Goal: Transaction & Acquisition: Book appointment/travel/reservation

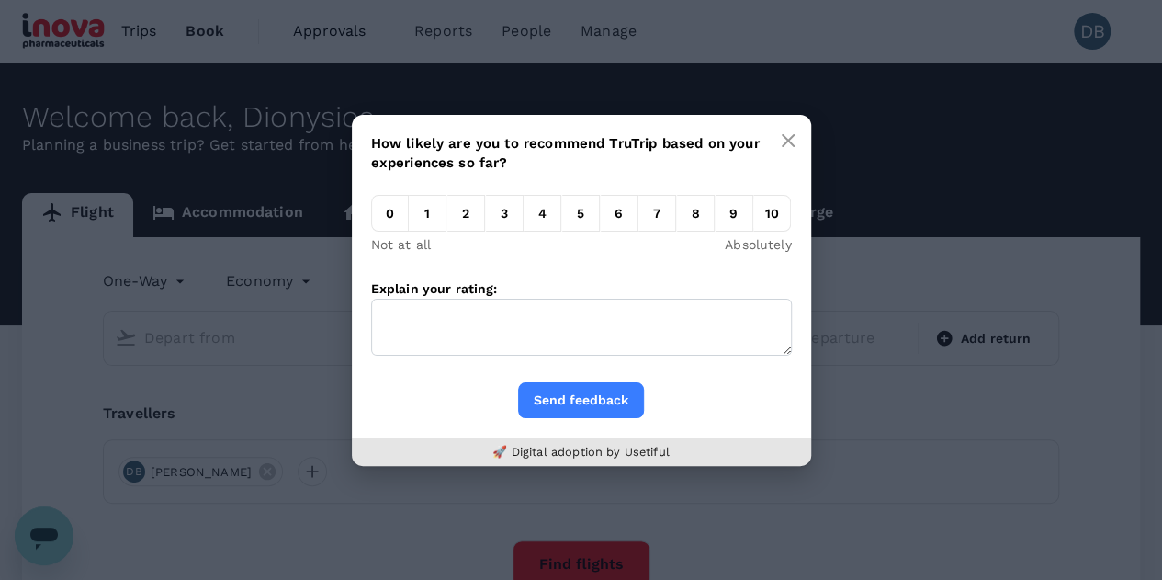
type input "roundtrip"
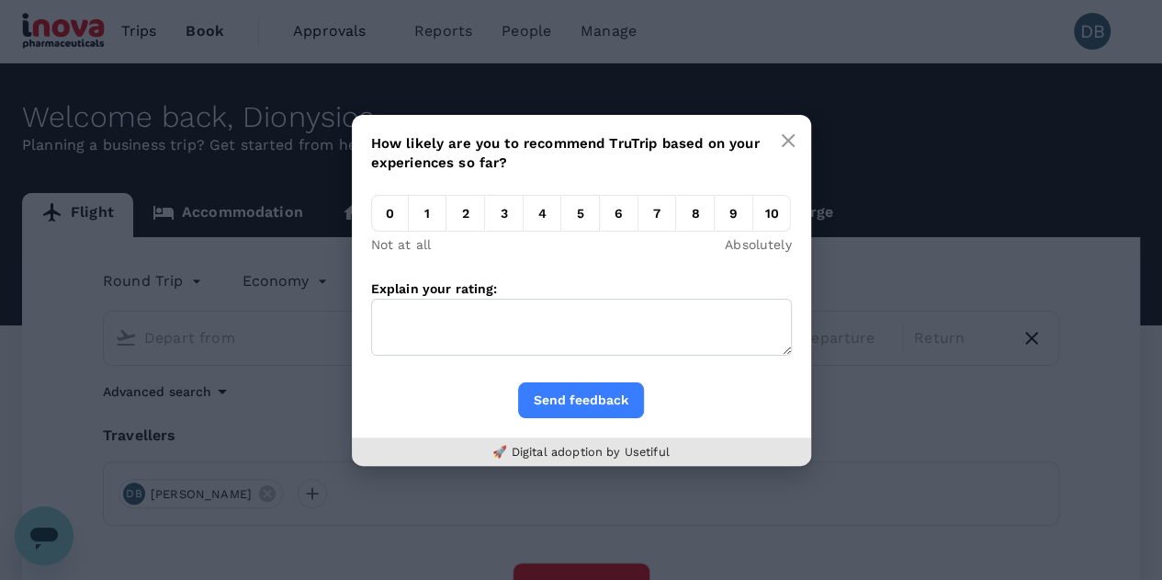
type input "Zurich (ZRH)"
type input "Budapest [PERSON_NAME] Intl ([PERSON_NAME])"
click at [388, 206] on em "0" at bounding box center [390, 213] width 38 height 37
click at [371, 218] on input "0" at bounding box center [371, 218] width 0 height 0
click at [579, 334] on textarea "Explain your rating:" at bounding box center [581, 326] width 421 height 57
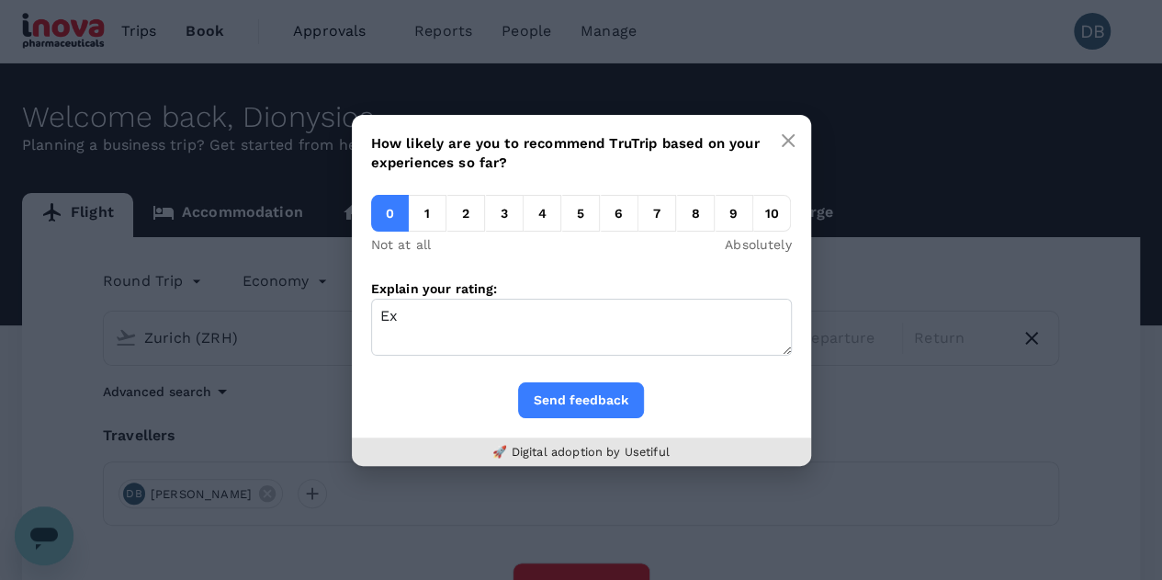
type textarea "E"
type textarea "P"
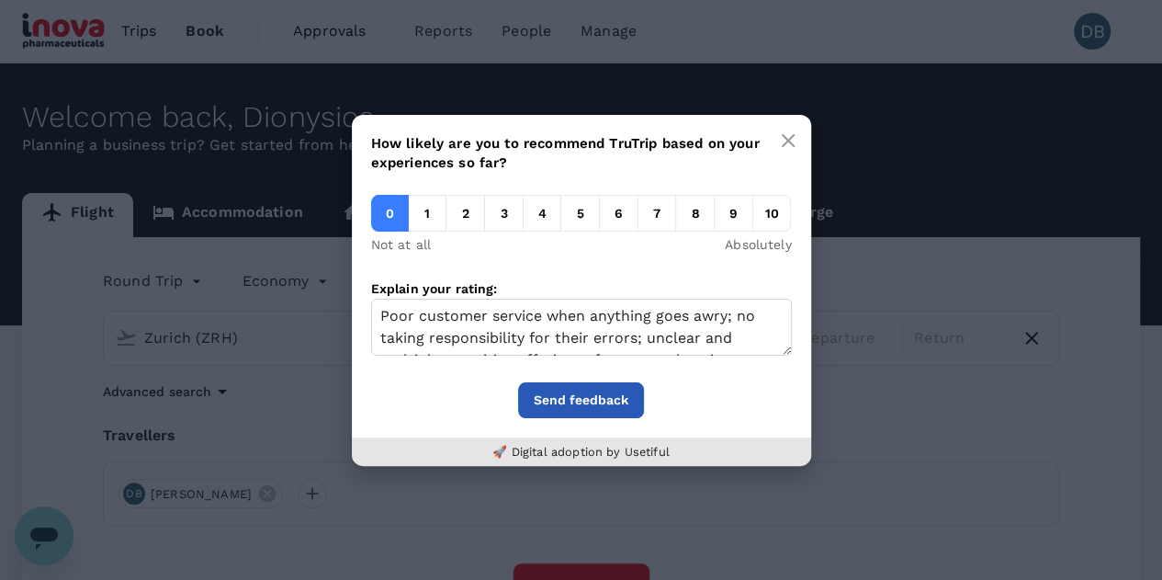
type textarea "Poor customer service when anything goes awry; no taking responsibility for the…"
click at [564, 391] on button "Send feedback" at bounding box center [581, 400] width 126 height 36
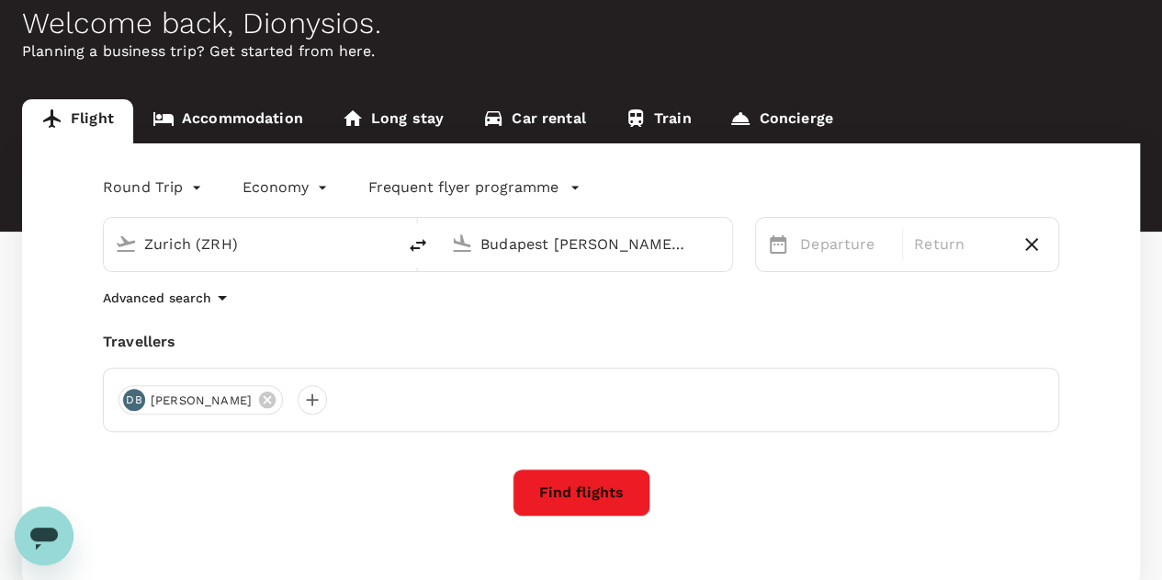
scroll to position [93, 0]
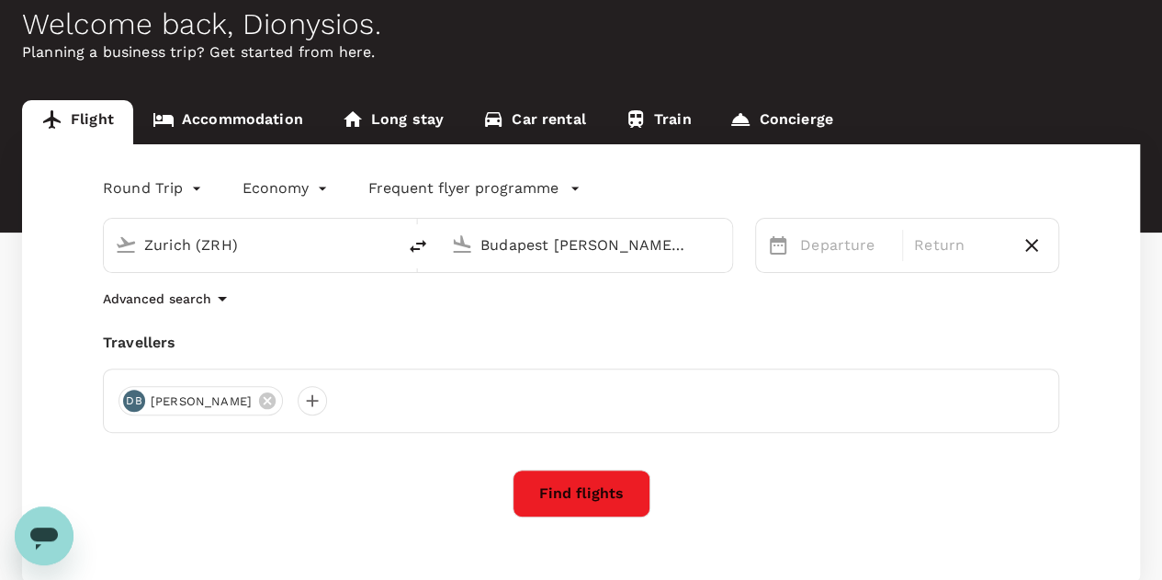
click at [1031, 249] on icon "button" at bounding box center [1031, 245] width 22 height 22
type input "oneway"
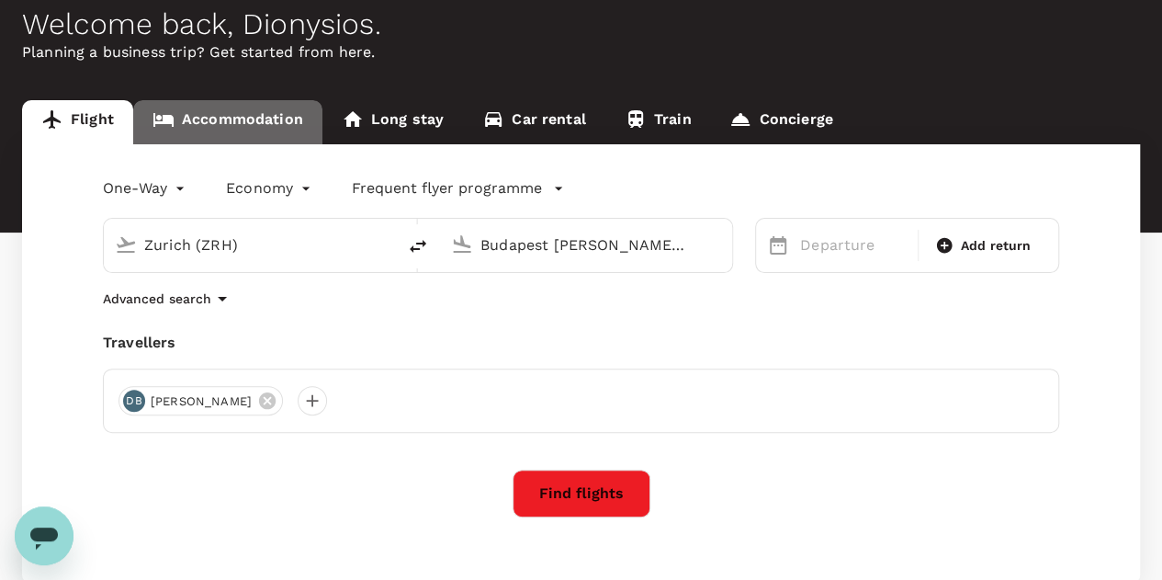
click at [253, 107] on link "Accommodation" at bounding box center [227, 122] width 189 height 44
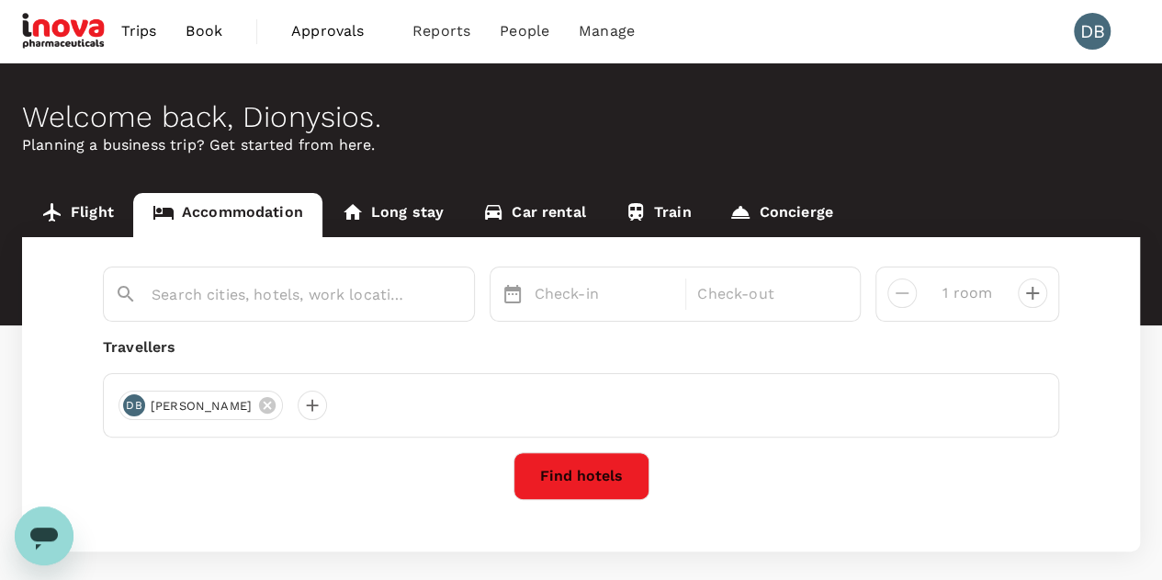
scroll to position [7, 0]
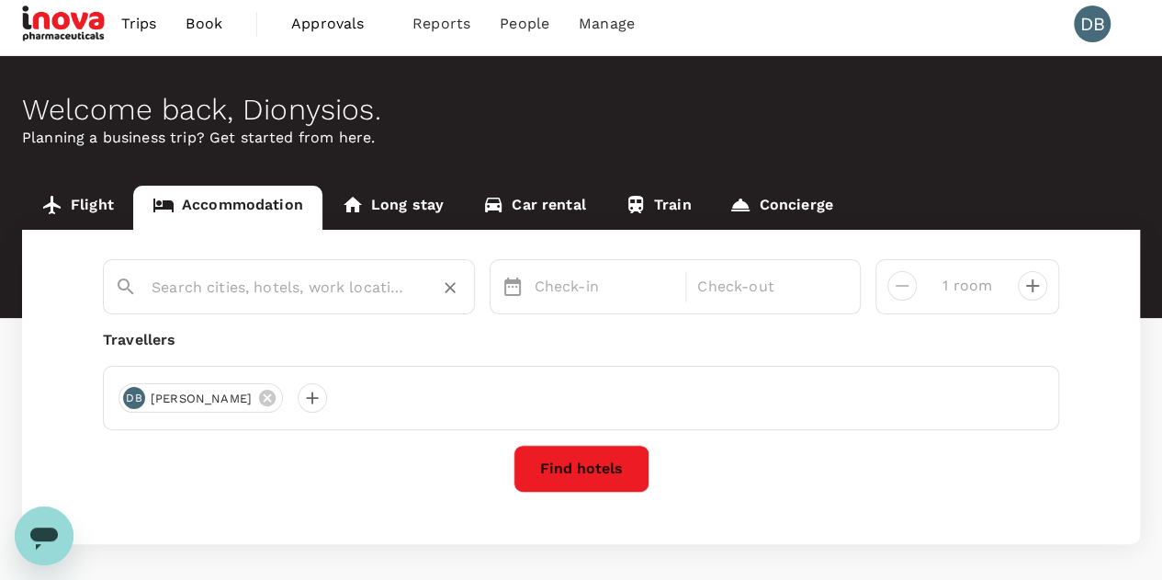
click at [252, 291] on input "text" at bounding box center [282, 287] width 260 height 28
type input "[GEOGRAPHIC_DATA]"
click at [554, 290] on p "Check-in" at bounding box center [605, 287] width 141 height 22
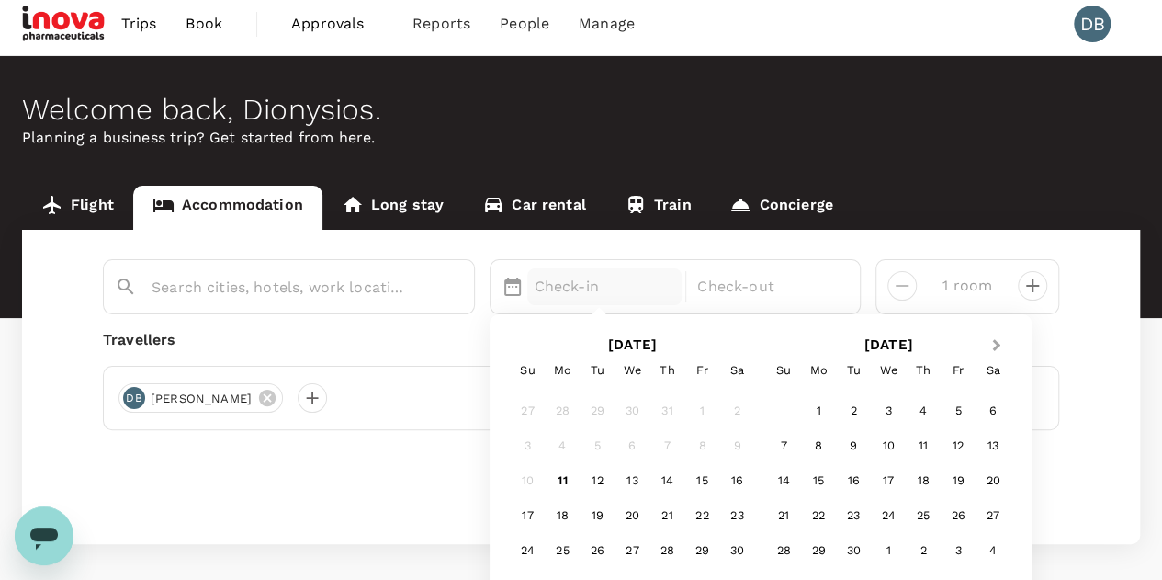
click at [992, 332] on button "Next Month" at bounding box center [997, 346] width 29 height 29
click at [817, 514] on div "20" at bounding box center [818, 516] width 35 height 35
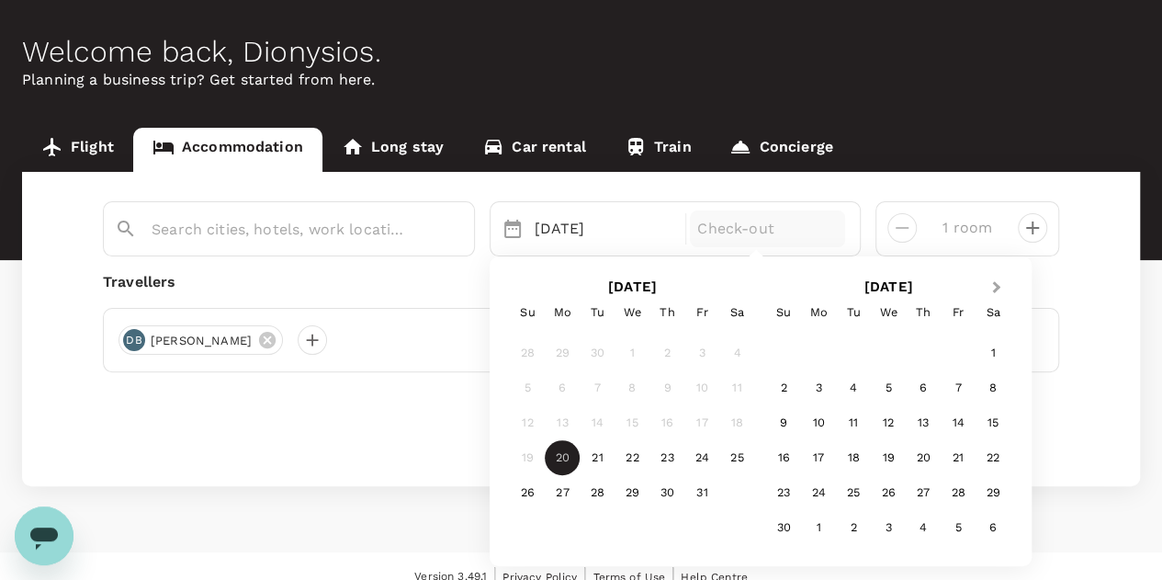
scroll to position [66, 0]
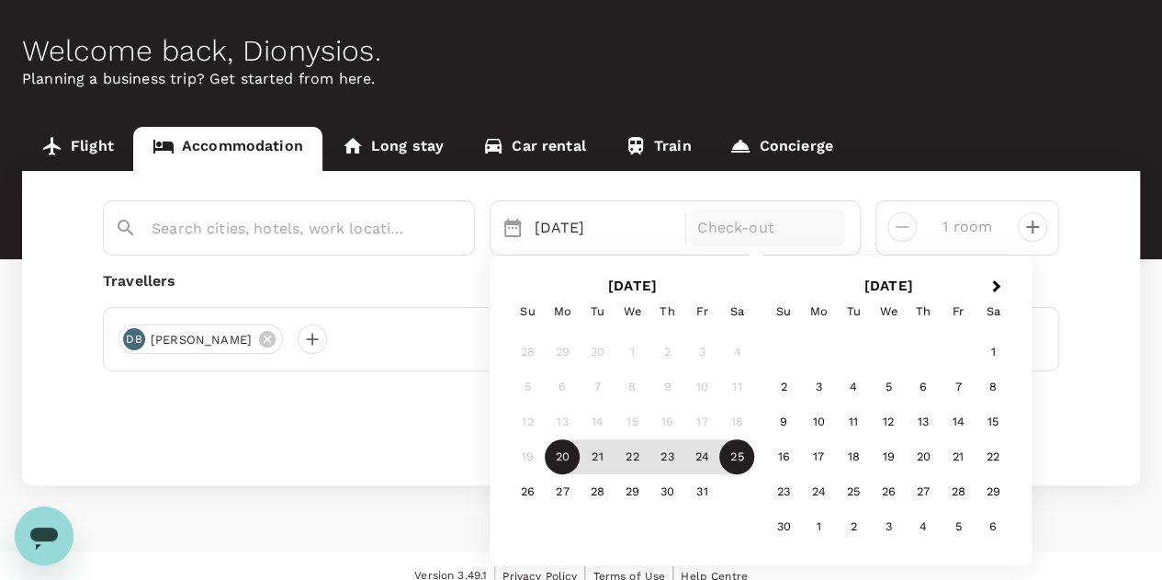
click at [730, 460] on div "25" at bounding box center [736, 457] width 35 height 35
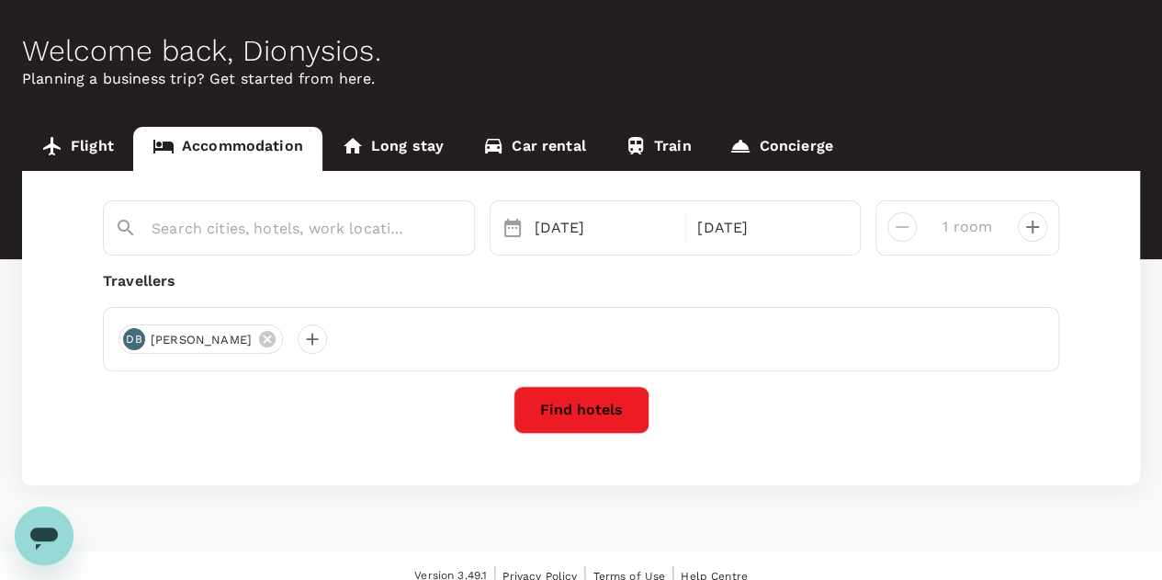
click at [592, 412] on button "Find hotels" at bounding box center [581, 410] width 136 height 48
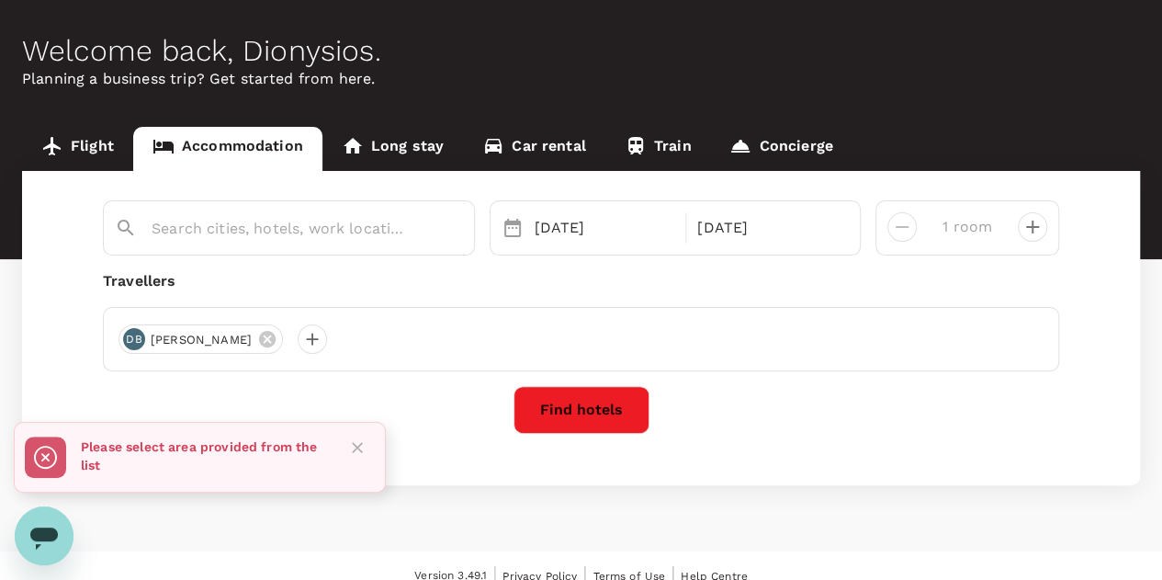
click at [592, 412] on button "Find hotels" at bounding box center [581, 410] width 136 height 48
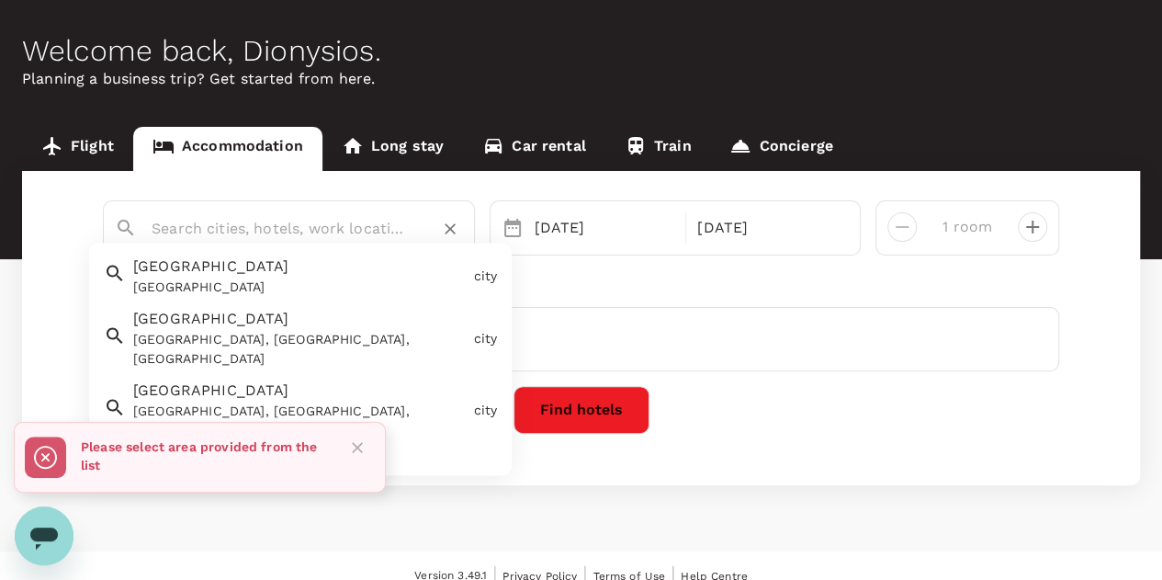
click at [265, 236] on input "text" at bounding box center [282, 228] width 260 height 28
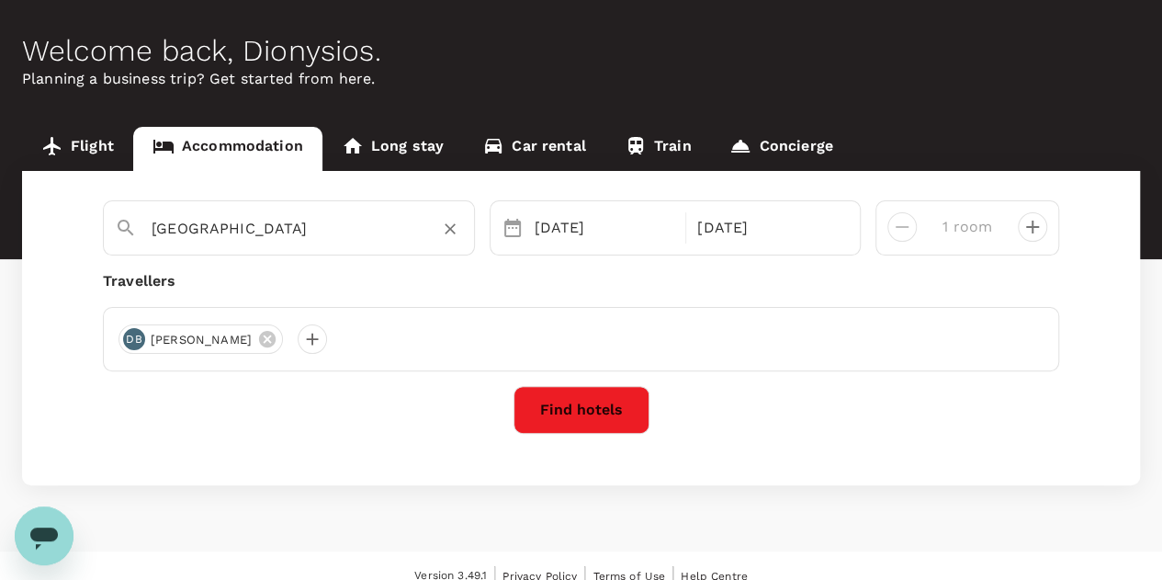
type input "[GEOGRAPHIC_DATA]"
click at [588, 417] on button "Find hotels" at bounding box center [581, 410] width 136 height 48
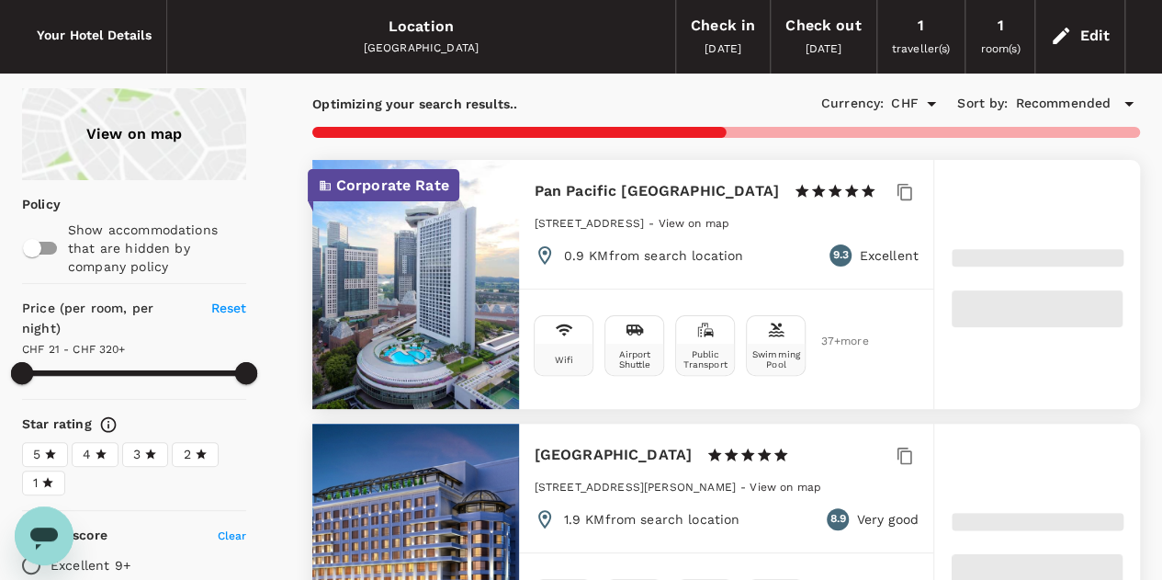
scroll to position [66, 0]
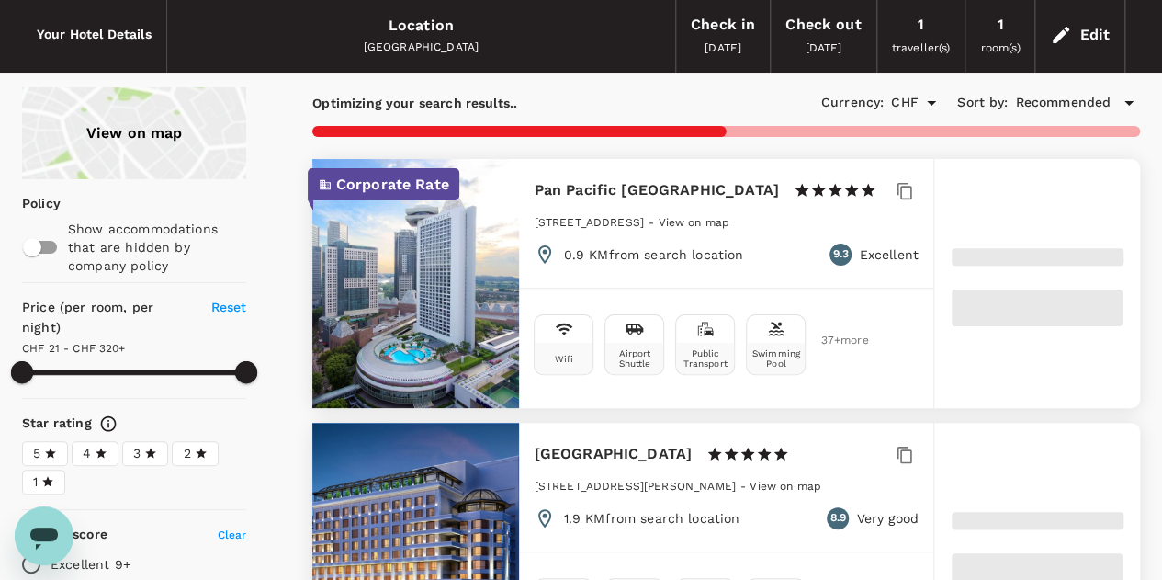
type input "319.07"
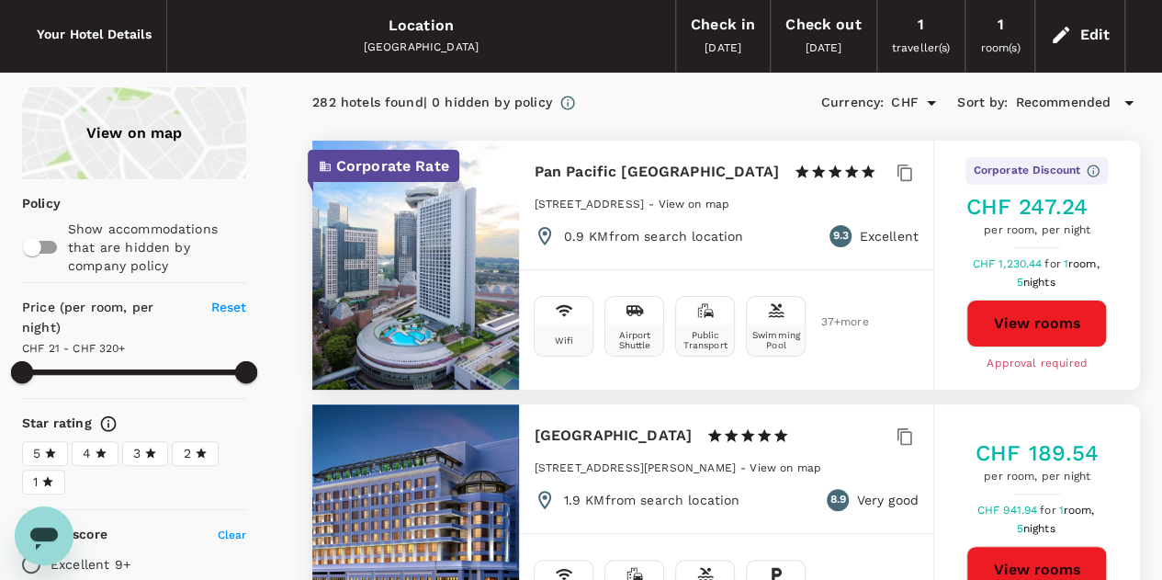
click at [928, 103] on icon "Open" at bounding box center [931, 103] width 22 height 22
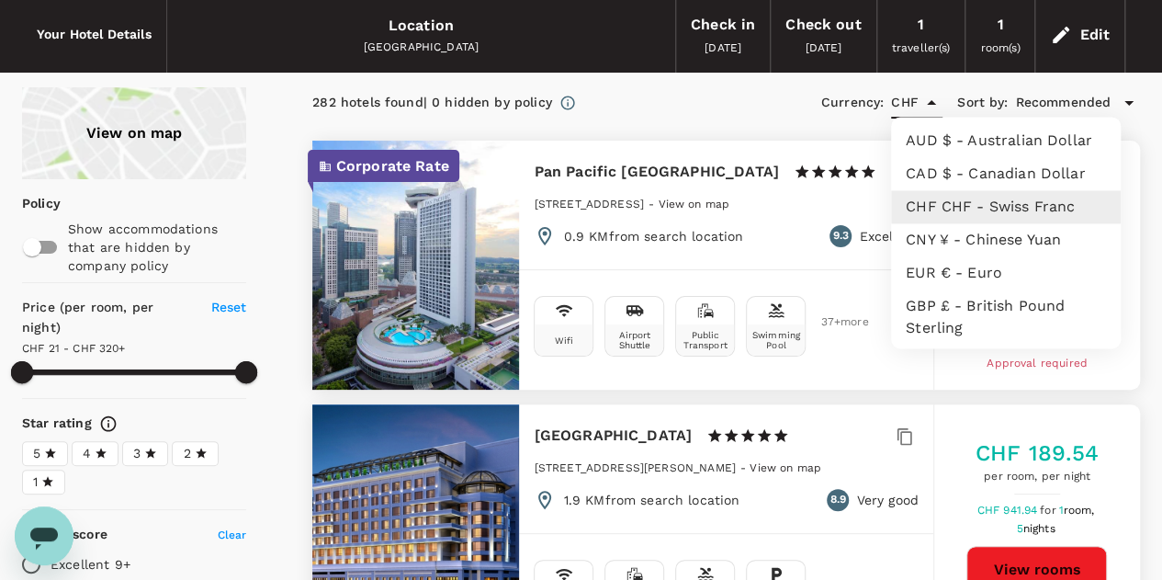
click at [947, 278] on li "EUR € - Euro" at bounding box center [1006, 272] width 230 height 33
type input "EUR"
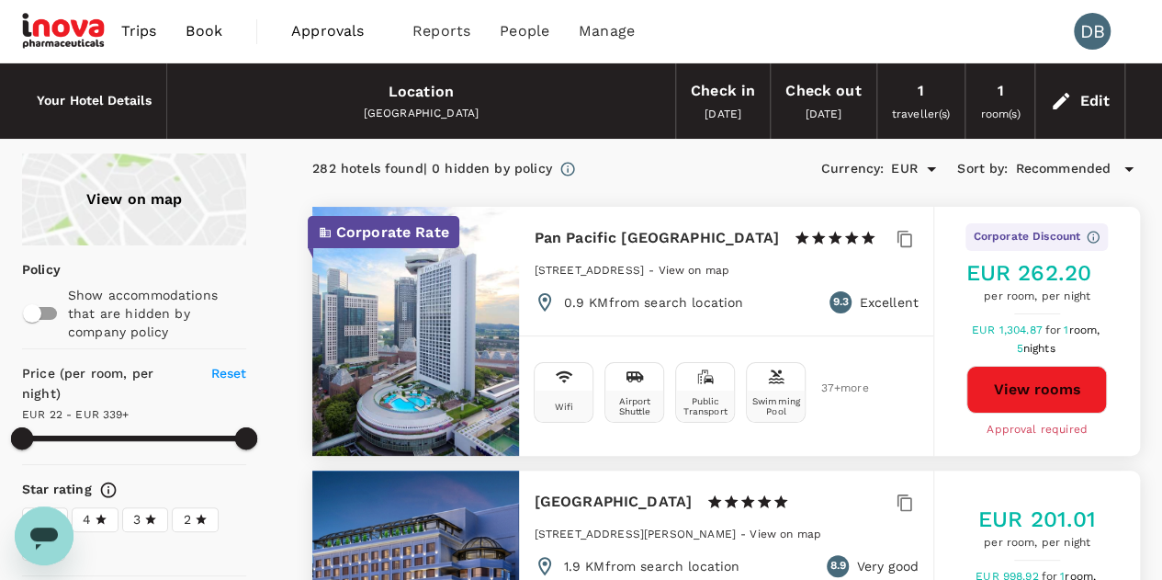
scroll to position [20, 0]
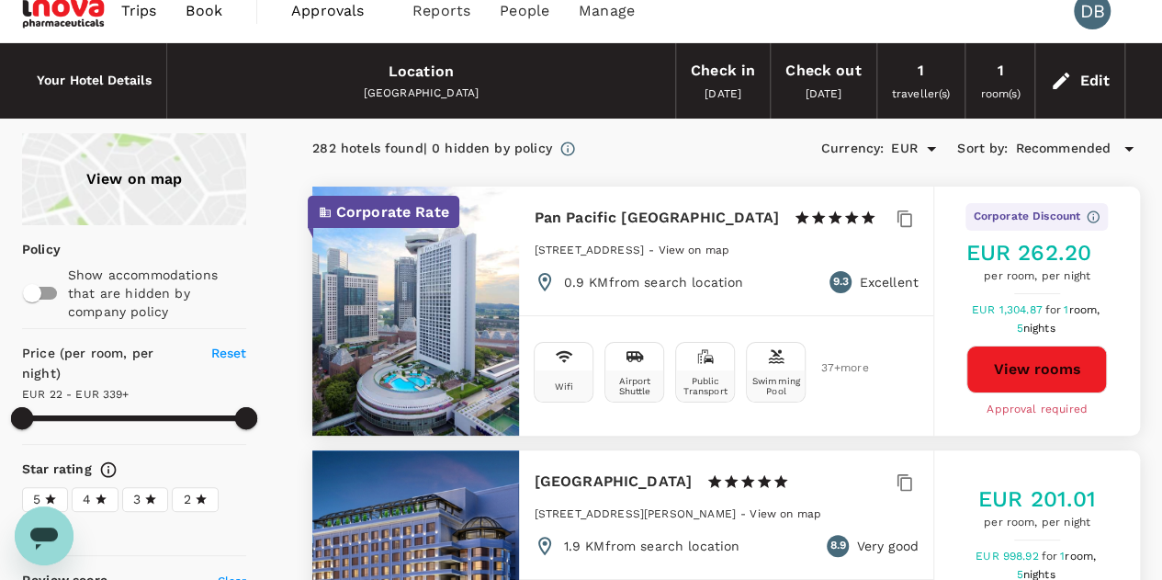
click at [1036, 368] on button "View rooms" at bounding box center [1036, 369] width 141 height 48
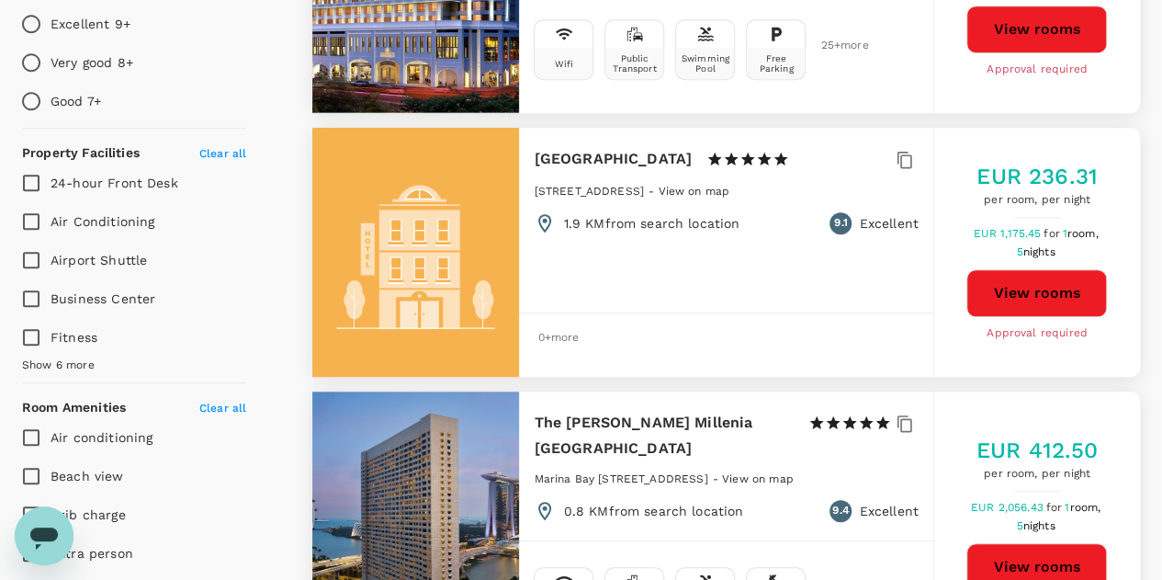
scroll to position [803, 0]
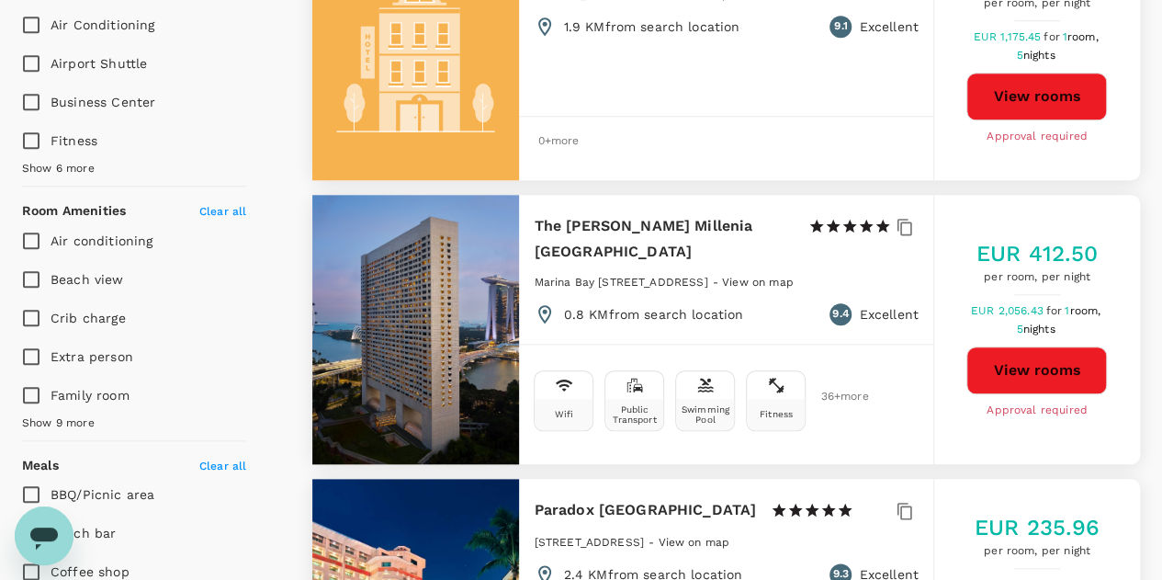
click at [38, 533] on icon "Open messaging window" at bounding box center [44, 538] width 28 height 22
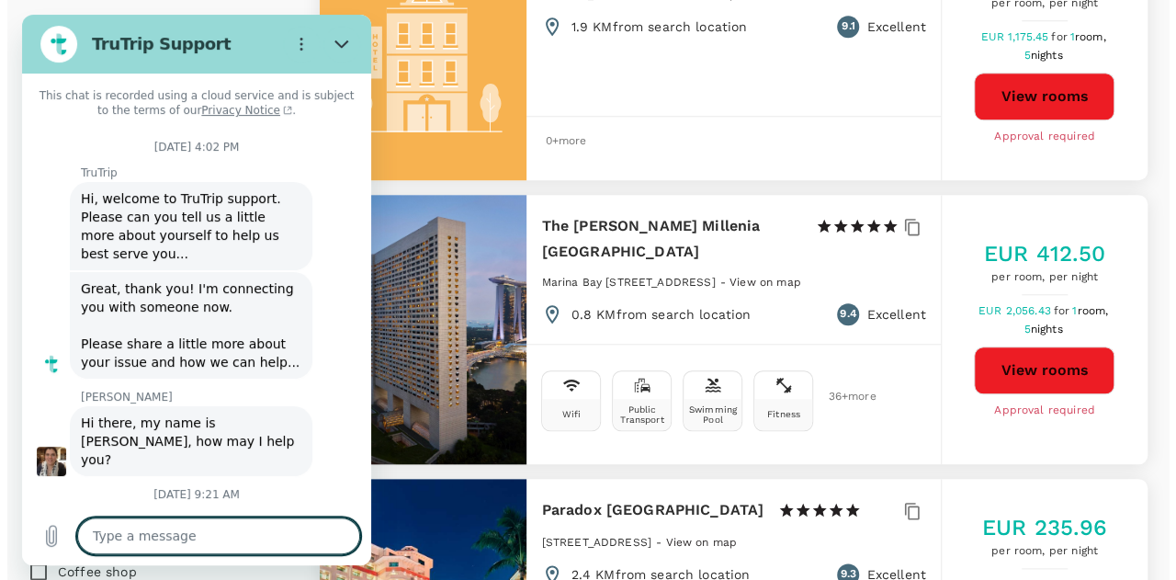
scroll to position [1600, 0]
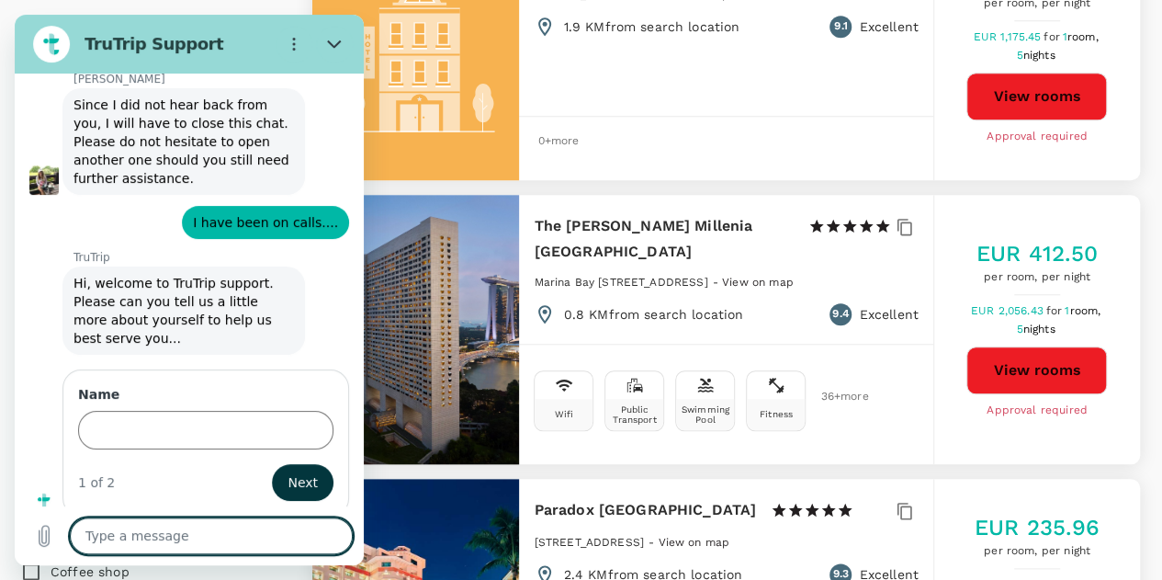
type textarea "x"
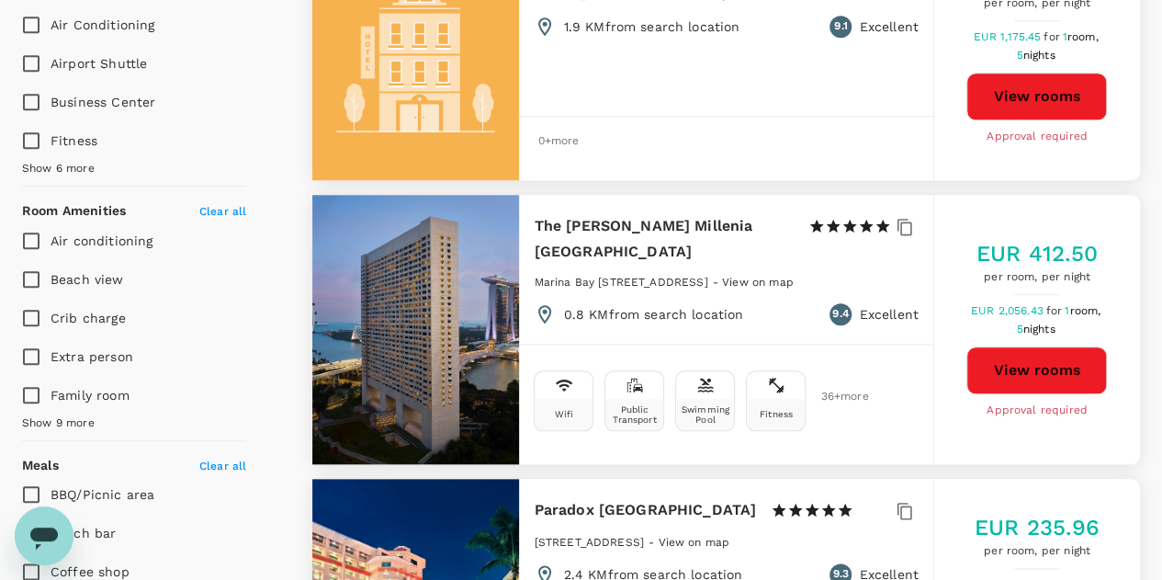
type input "319.07"
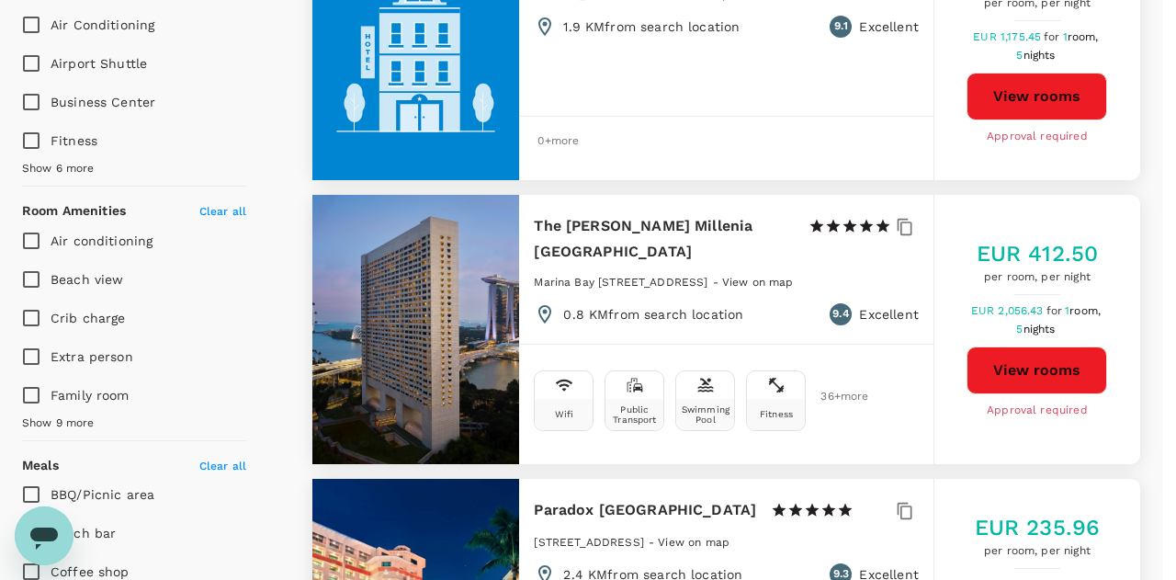
type textarea "x"
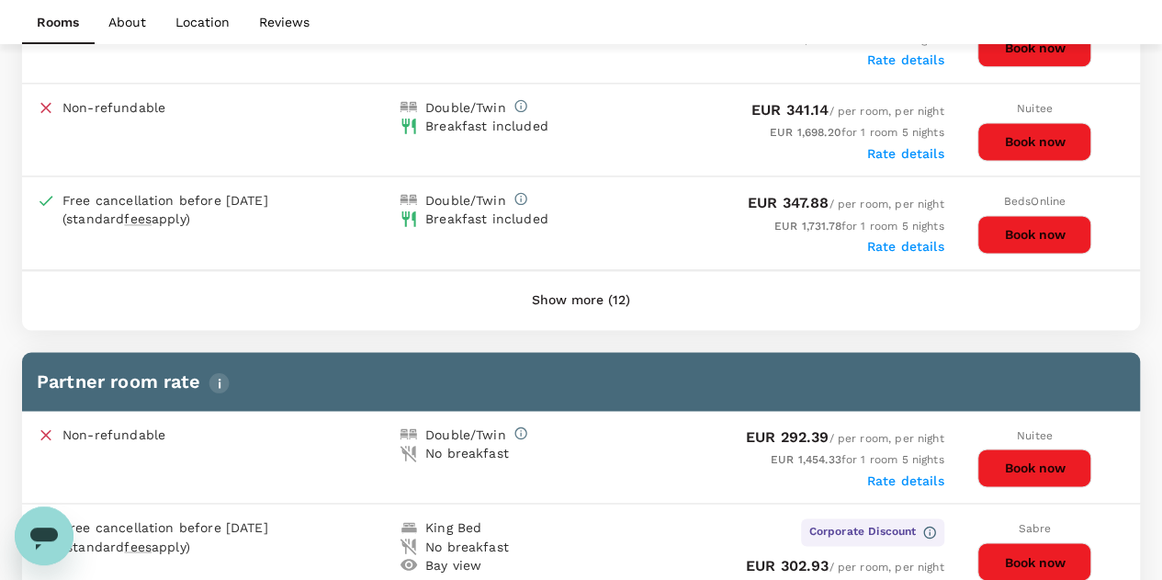
scroll to position [1206, 0]
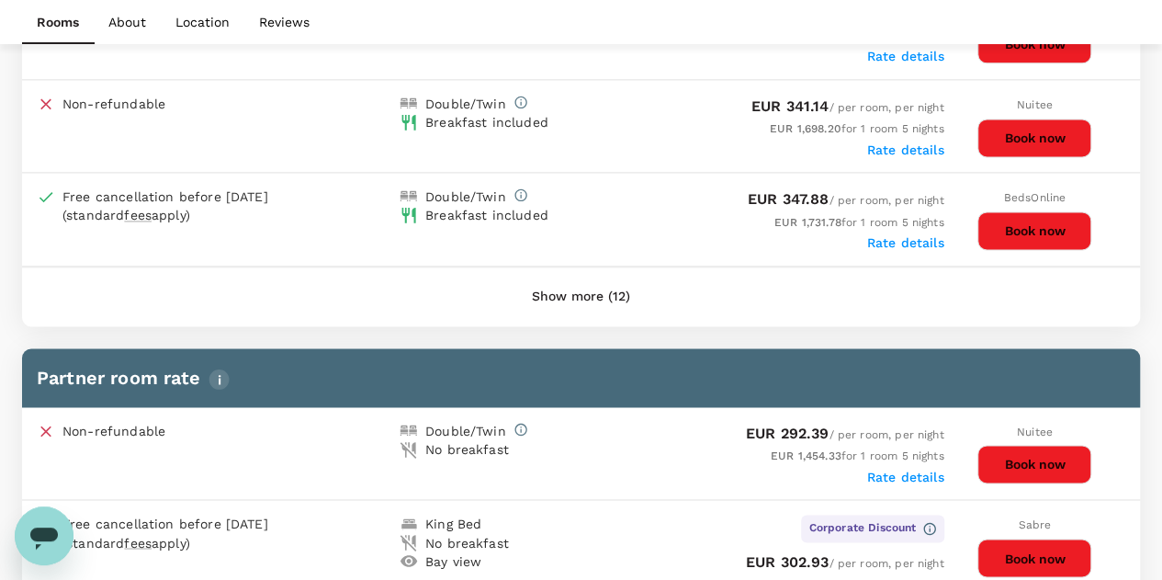
click at [628, 482] on div "Non-refundable Double/Twin No breakfast EUR 292.39 / per room, per night EUR 1,…" at bounding box center [581, 453] width 1118 height 93
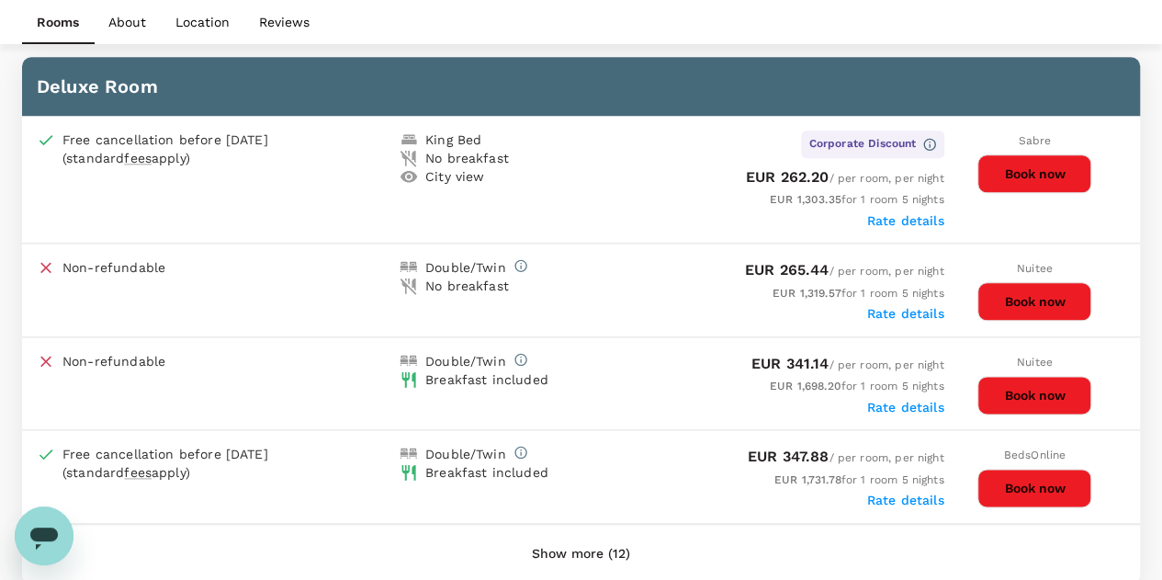
scroll to position [947, 0]
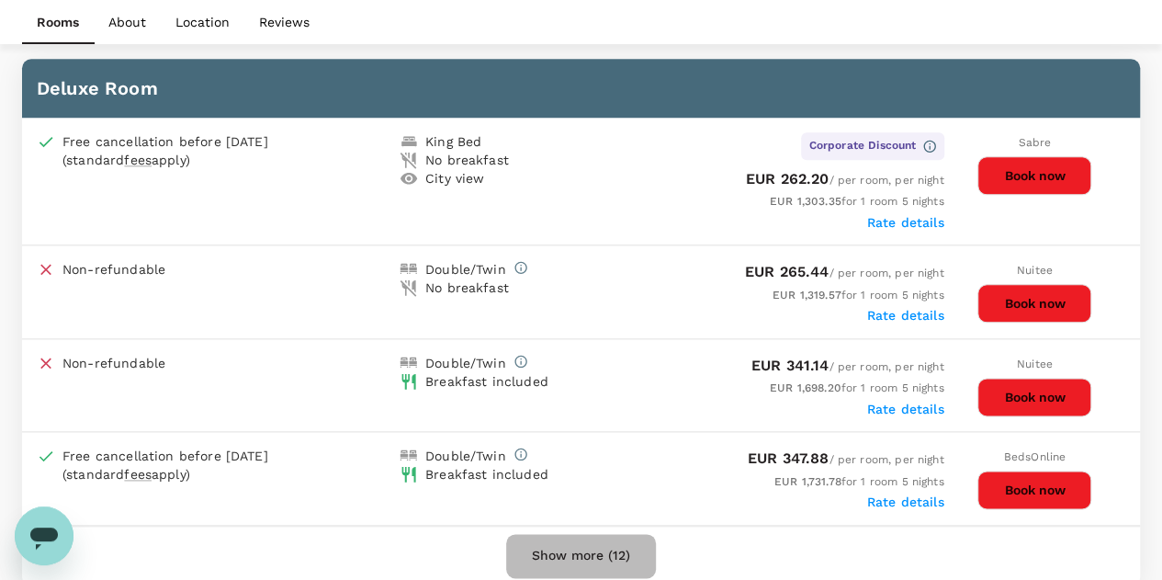
click at [586, 543] on button "Show more (12)" at bounding box center [581, 556] width 150 height 44
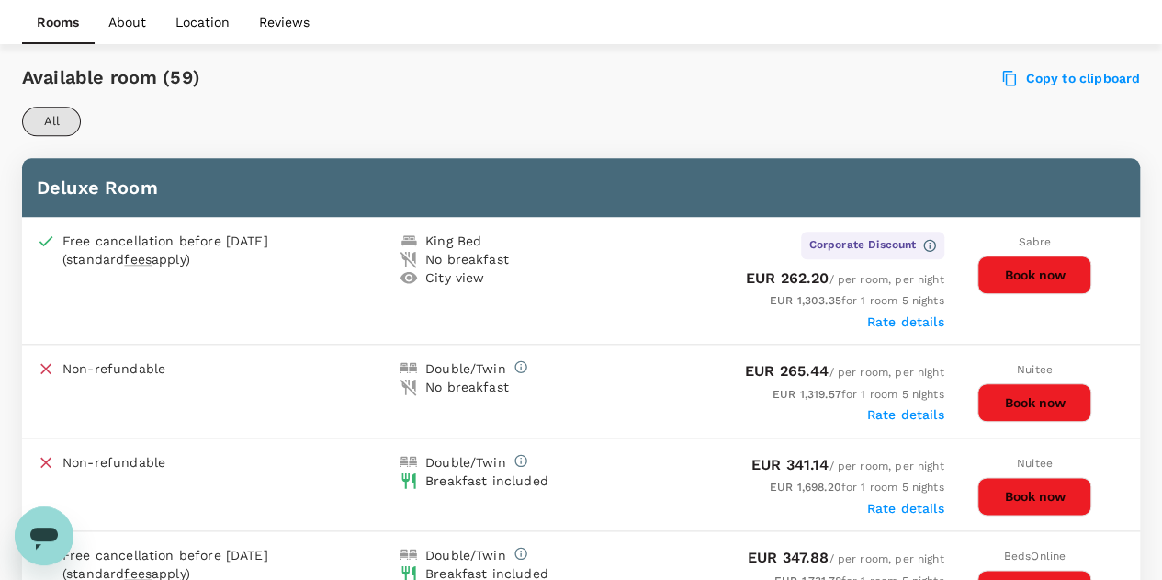
scroll to position [847, 0]
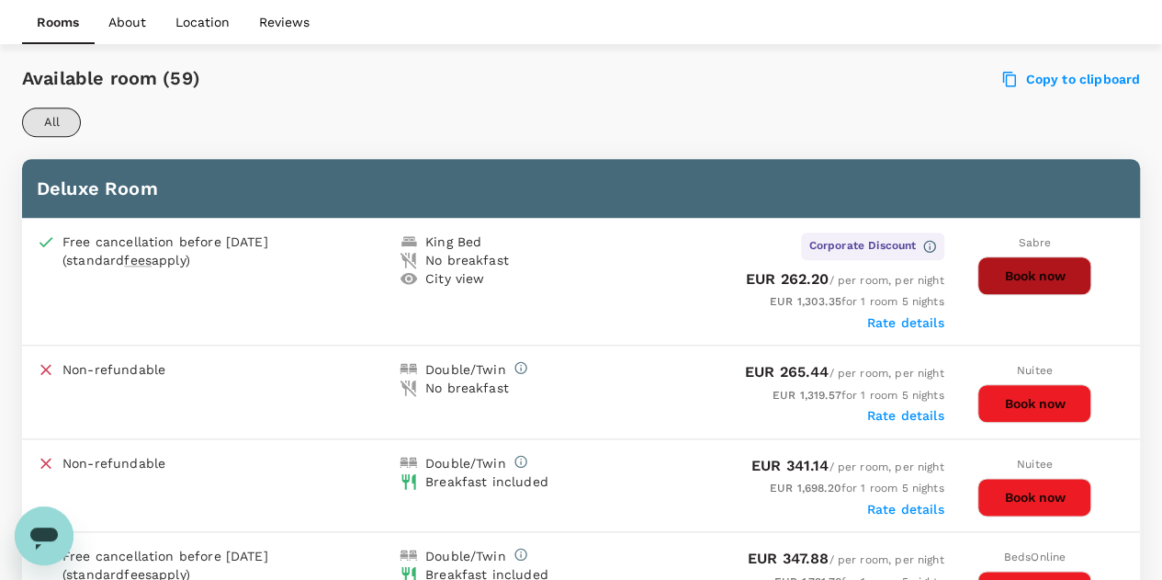
click at [1039, 281] on button "Book now" at bounding box center [1034, 275] width 114 height 39
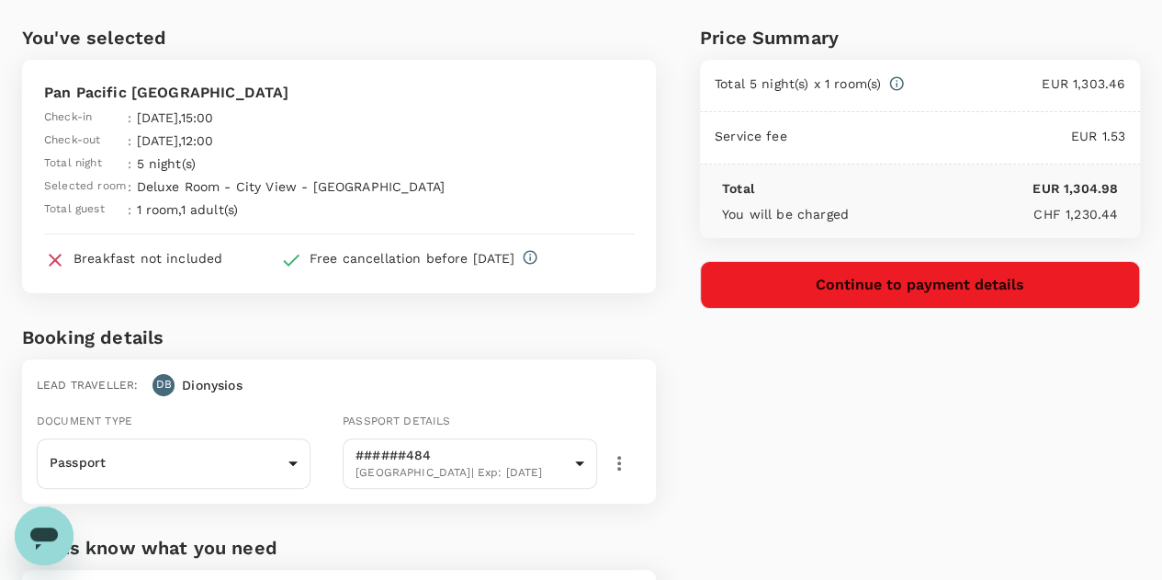
scroll to position [61, 0]
click at [879, 396] on div "Price Summary Total 5 night(s) x 1 room(s) EUR 1,303.46 Service fee EUR 1.53 To…" at bounding box center [898, 370] width 484 height 782
click at [904, 499] on div "Price Summary Total 5 night(s) x 1 room(s) EUR 1,303.46 Service fee EUR 1.53 To…" at bounding box center [898, 370] width 484 height 782
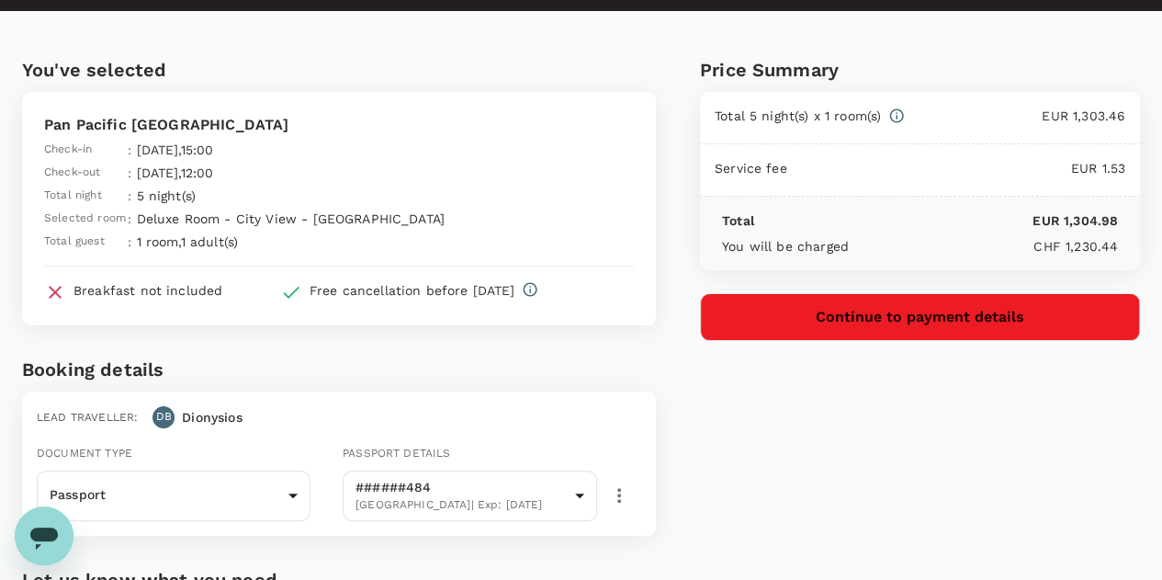
scroll to position [0, 0]
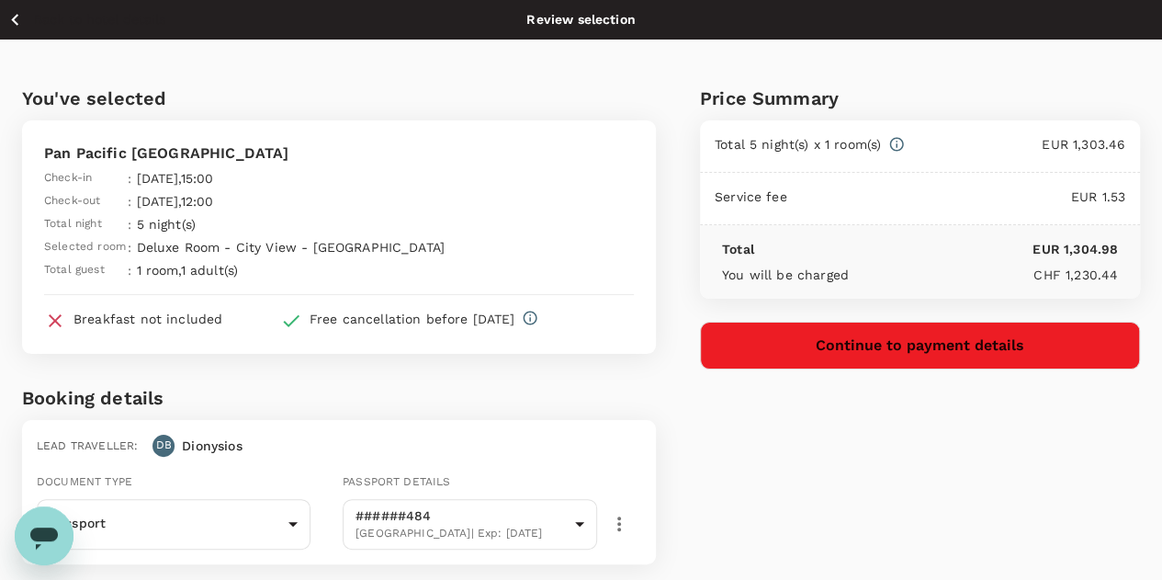
click at [18, 19] on icon "button" at bounding box center [15, 19] width 23 height 23
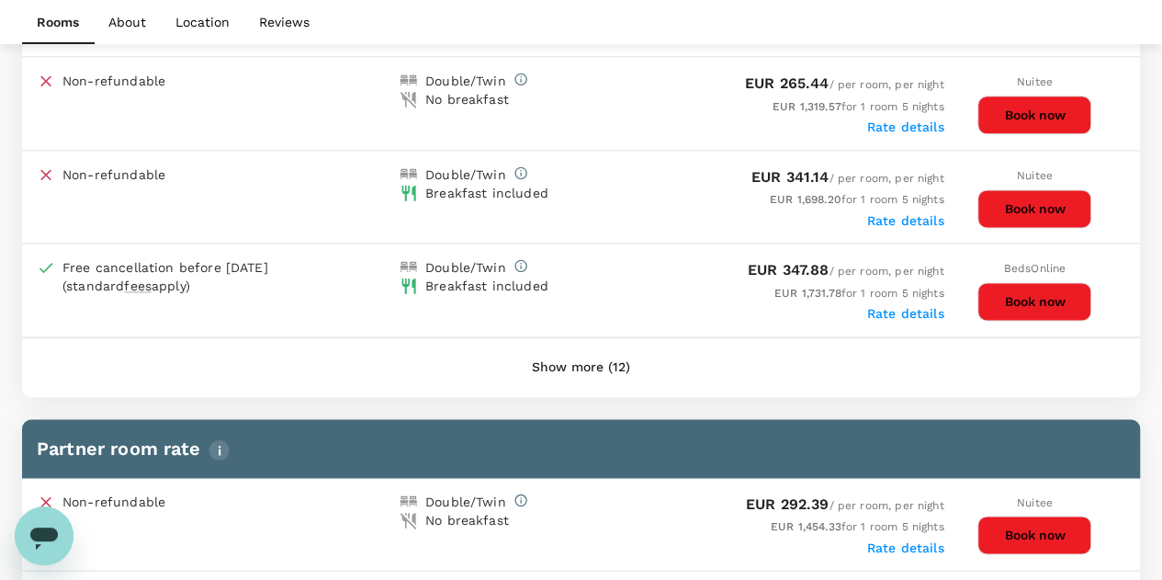
scroll to position [1134, 0]
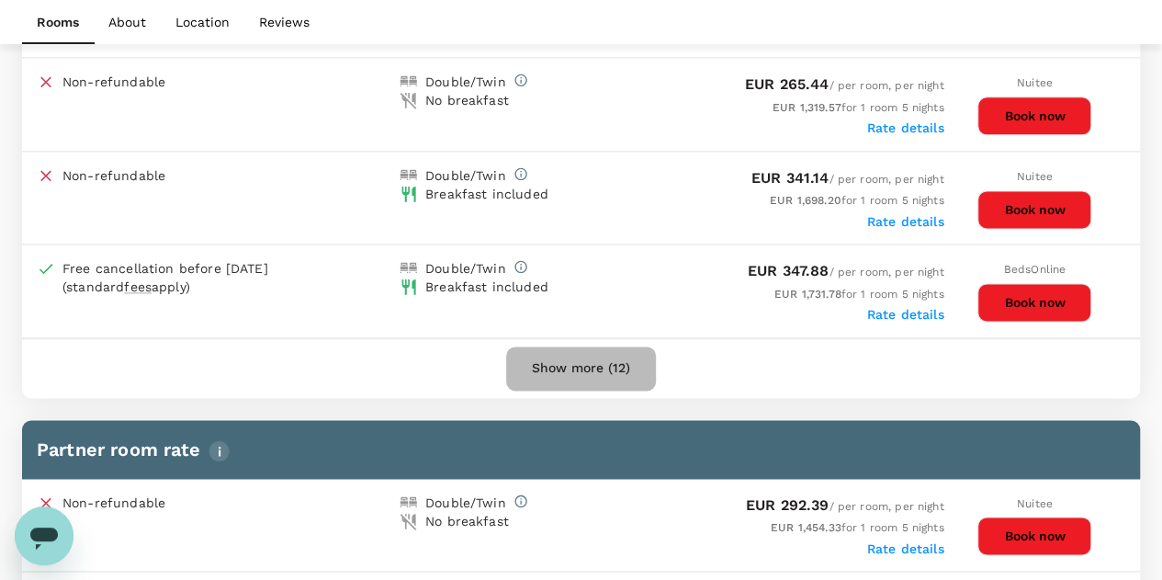
click at [604, 359] on button "Show more (12)" at bounding box center [581, 368] width 150 height 44
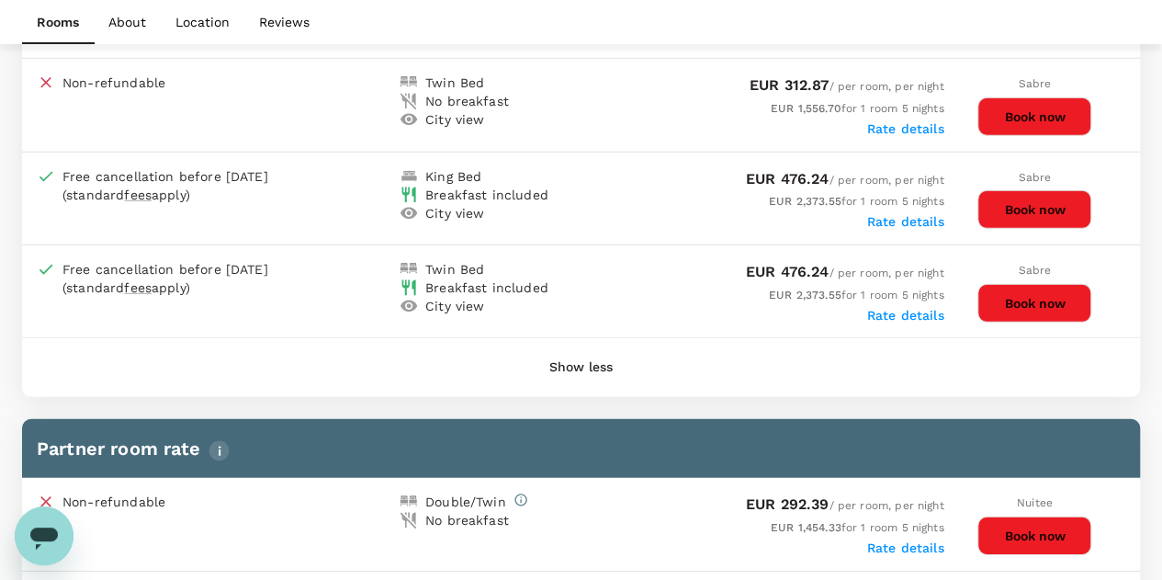
scroll to position [2493, 0]
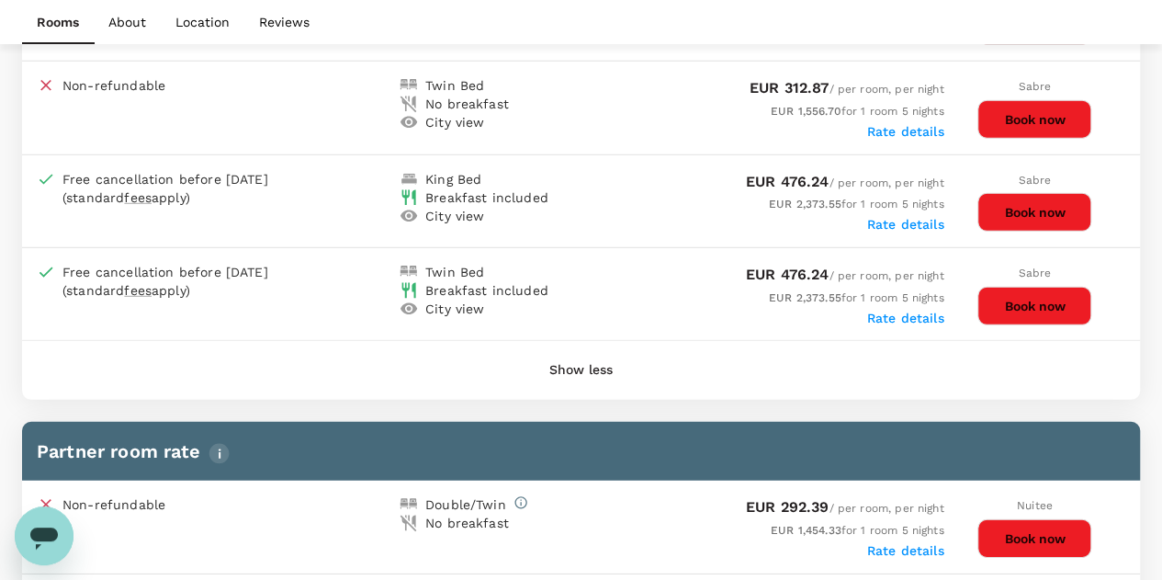
click at [891, 217] on label "Rate details" at bounding box center [905, 224] width 77 height 15
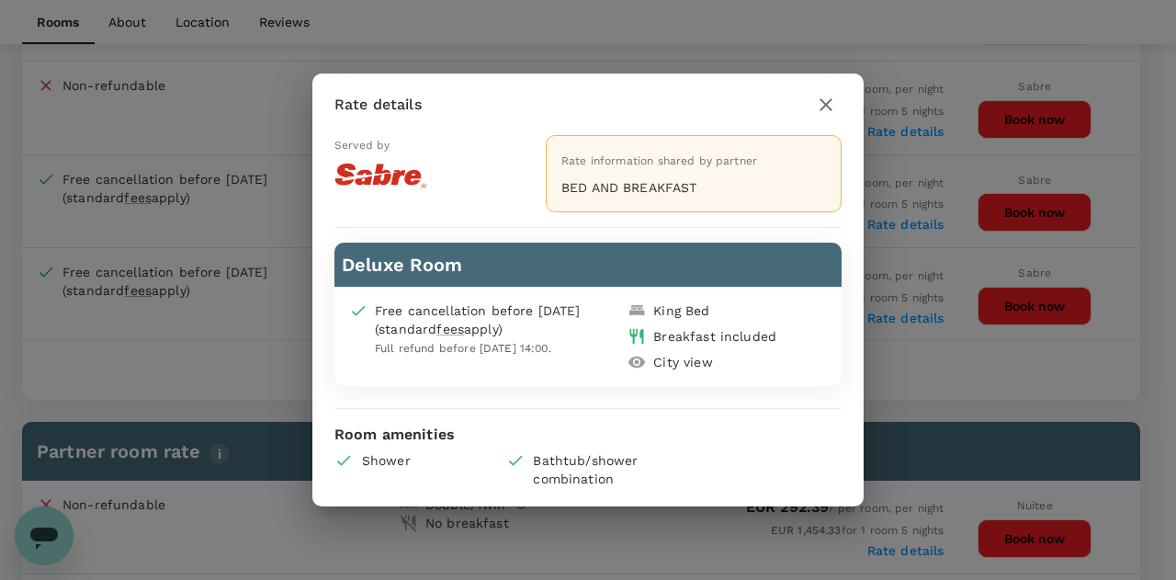
click at [827, 107] on icon "button" at bounding box center [825, 104] width 13 height 13
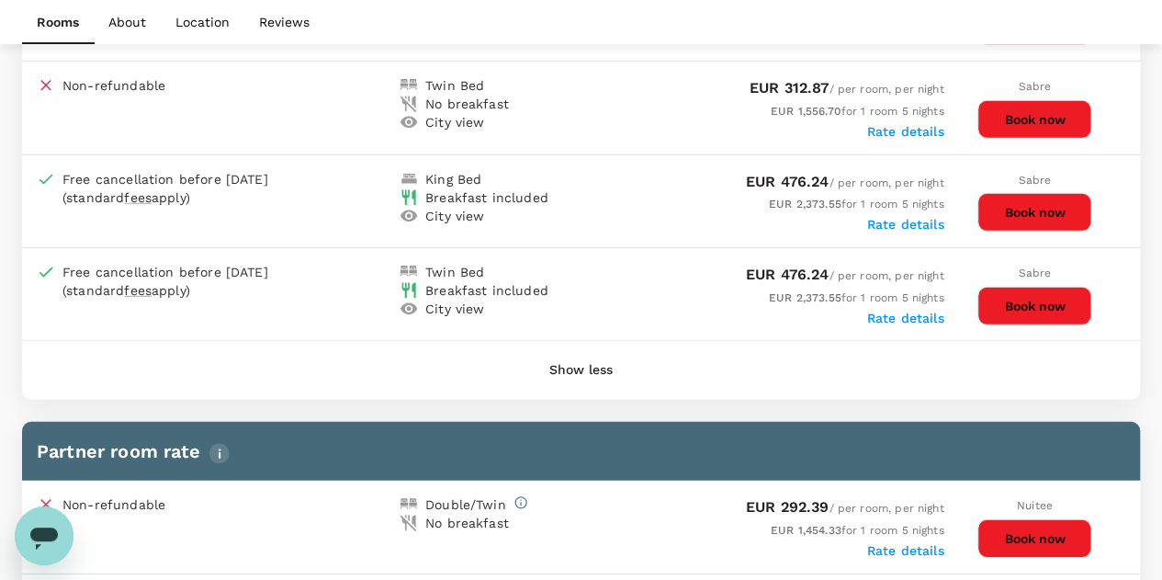
click at [1026, 196] on button "Book now" at bounding box center [1034, 212] width 114 height 39
